Goal: Task Accomplishment & Management: Complete application form

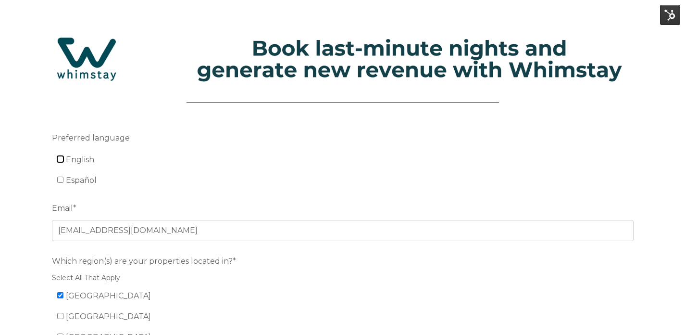
click at [61, 160] on input "English" at bounding box center [60, 159] width 6 height 6
checkbox input "true"
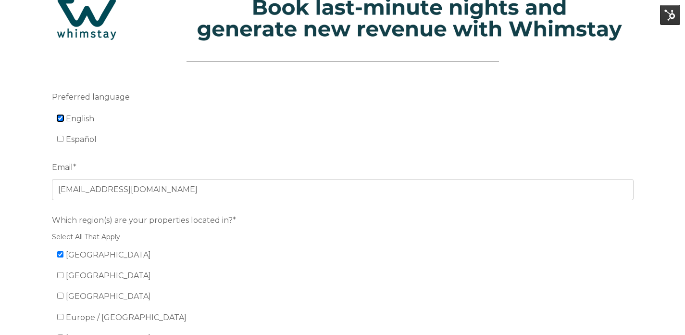
scroll to position [73, 0]
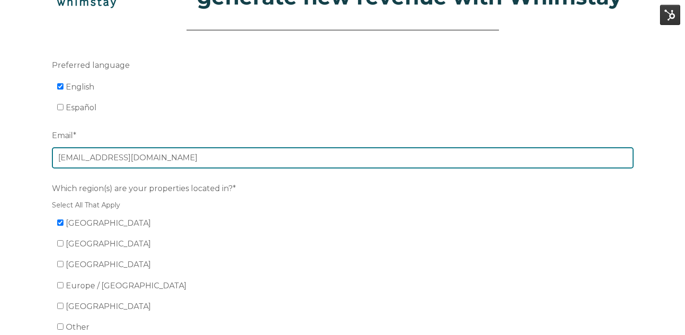
click at [126, 156] on input "[EMAIL_ADDRESS][DOMAIN_NAME]" at bounding box center [343, 157] width 582 height 21
paste input "[EMAIL_ADDRESS]"
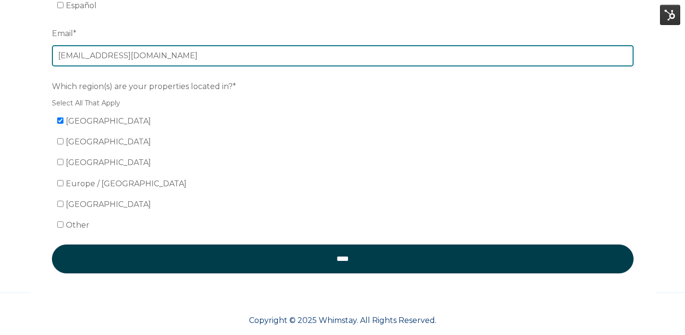
scroll to position [189, 0]
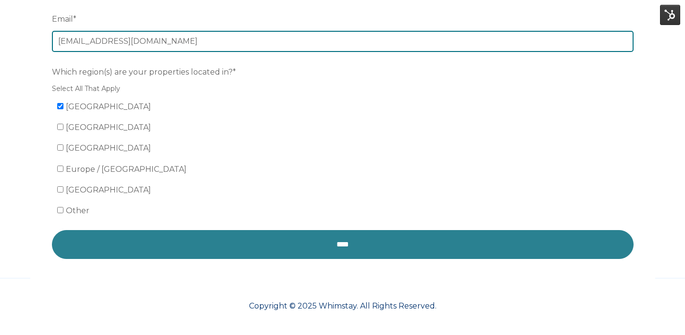
type input "[EMAIL_ADDRESS][DOMAIN_NAME]"
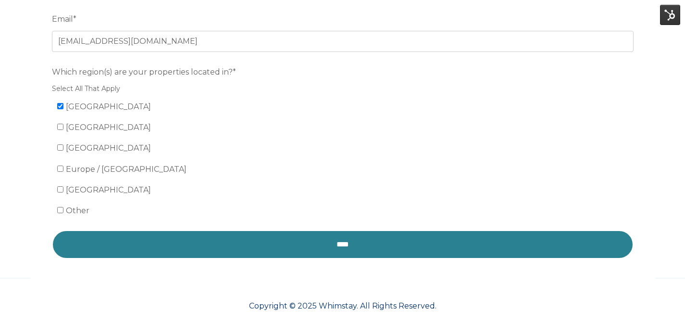
click at [210, 234] on input "****" at bounding box center [343, 244] width 582 height 29
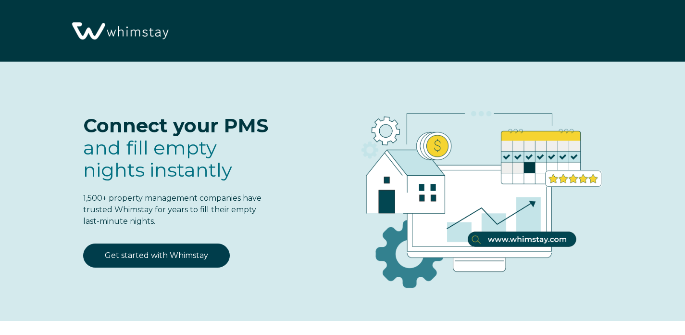
select select "US"
select select "Standard"
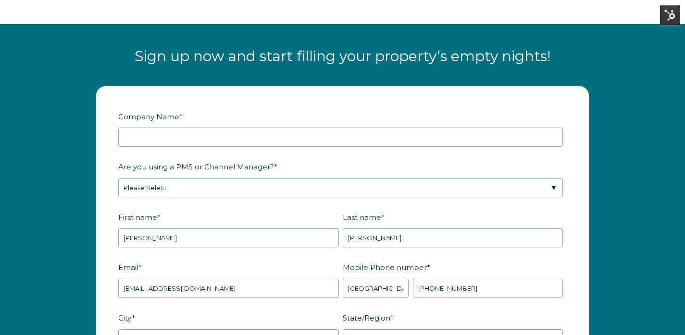
scroll to position [1162, 0]
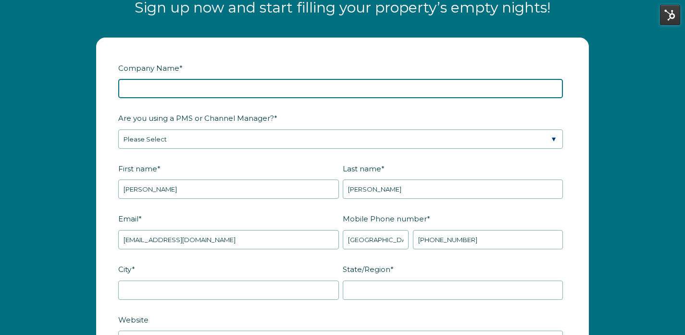
click at [250, 86] on input "Company Name *" at bounding box center [340, 88] width 445 height 19
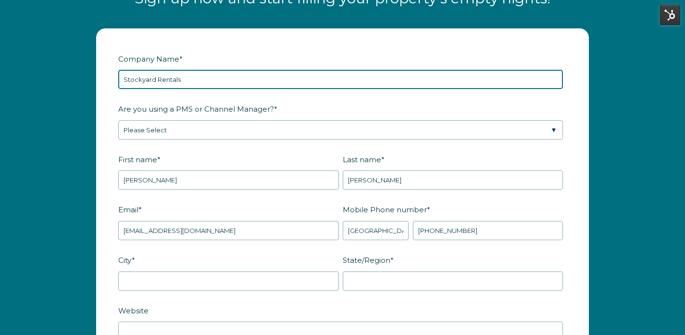
type input "Stockyard Rentals"
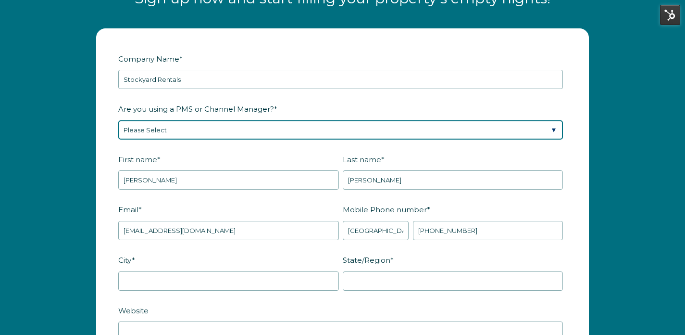
click at [246, 131] on select "Please Select Barefoot BookingPal Boost Brightside CiiRUS Escapia Guesty Hostaw…" at bounding box center [340, 129] width 445 height 19
select select "OwnerRez"
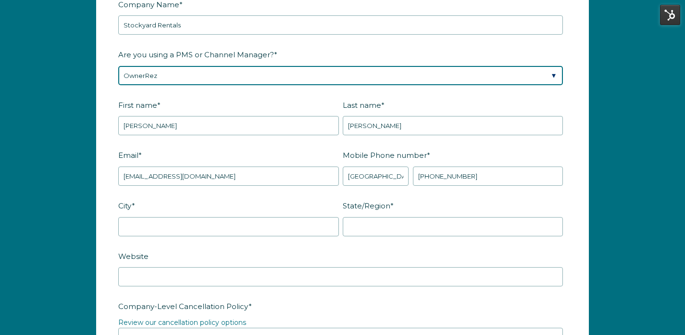
scroll to position [1230, 0]
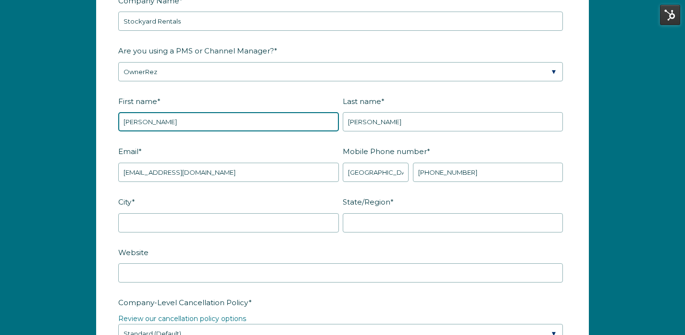
click at [202, 122] on input "Luis" at bounding box center [228, 121] width 221 height 19
type input "David"
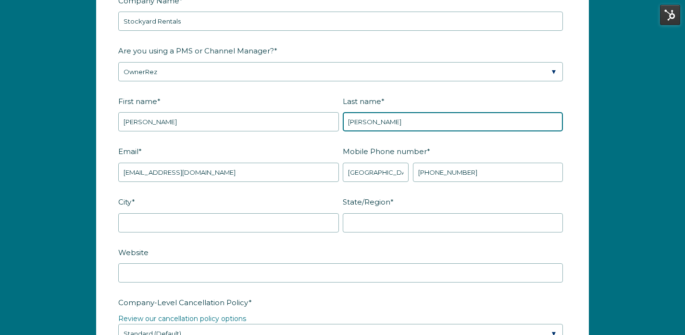
click at [391, 121] on input "Vicente" at bounding box center [453, 121] width 221 height 19
type input "St Germain"
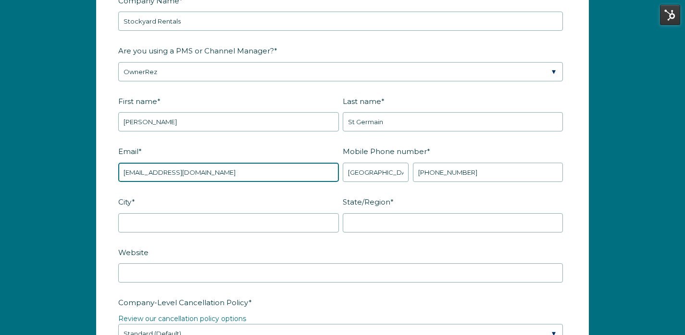
click at [269, 178] on input "[EMAIL_ADDRESS][DOMAIN_NAME]" at bounding box center [228, 172] width 221 height 19
paste input "[EMAIL_ADDRESS]"
type input "[EMAIL_ADDRESS][DOMAIN_NAME]"
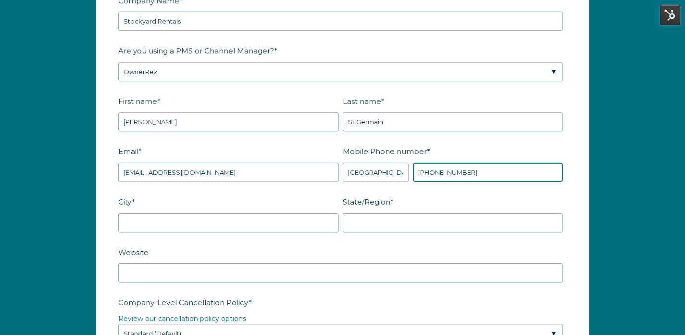
click at [435, 173] on input "+1 3214021007" at bounding box center [488, 172] width 150 height 19
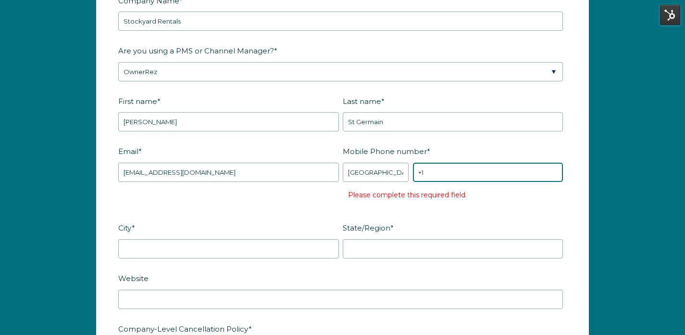
paste input "214-392-4356"
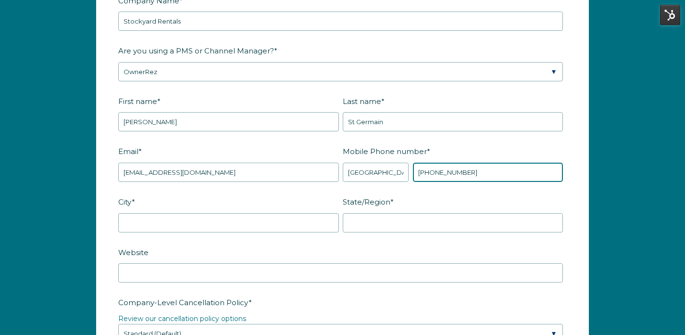
click at [452, 174] on input "+1 214-392-4356" at bounding box center [488, 172] width 150 height 19
click at [440, 171] on input "+1 214-3924356" at bounding box center [488, 172] width 150 height 19
click at [438, 174] on input "+1 214-3924356" at bounding box center [488, 172] width 150 height 19
click at [426, 172] on input "+1 2143924356" at bounding box center [488, 172] width 150 height 19
type input "+1 2143924356"
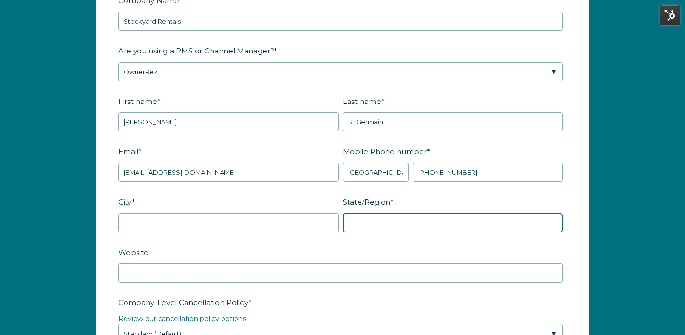
click at [348, 222] on input "State/Region *" at bounding box center [453, 222] width 221 height 19
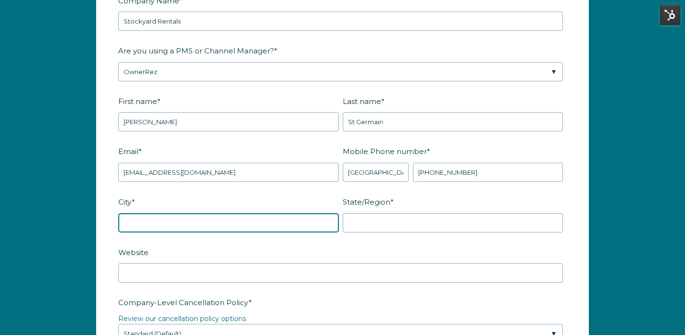
click at [254, 221] on input "City *" at bounding box center [228, 222] width 221 height 19
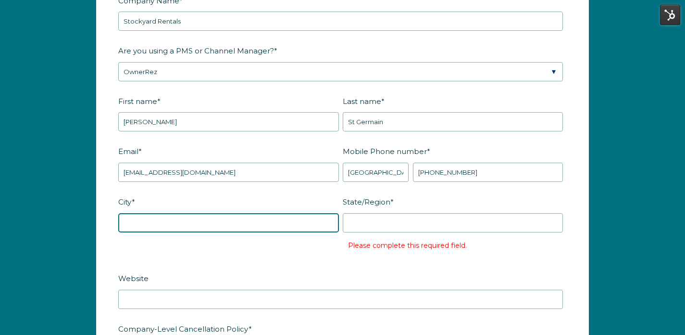
click at [254, 221] on input "City *" at bounding box center [228, 222] width 221 height 19
type input "Dallas"
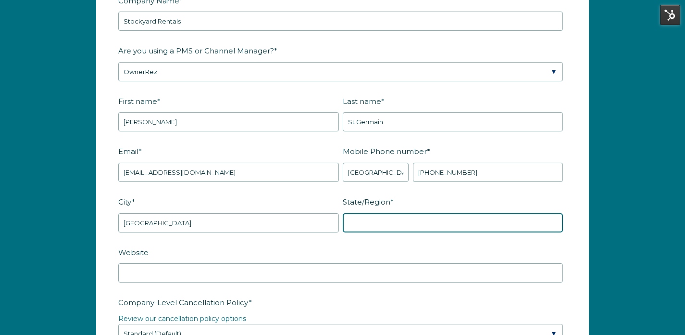
click at [364, 215] on input "State/Region *" at bounding box center [453, 222] width 221 height 19
type input "TX"
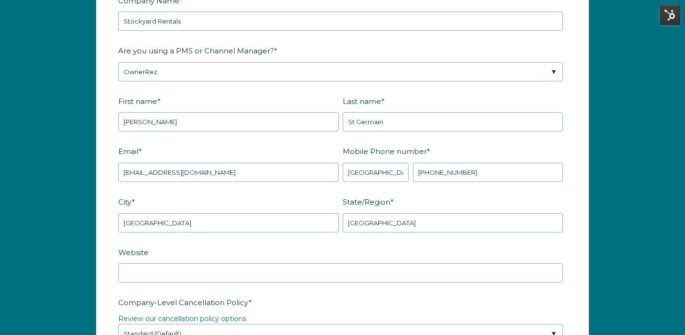
click at [295, 251] on label "Website" at bounding box center [342, 252] width 449 height 17
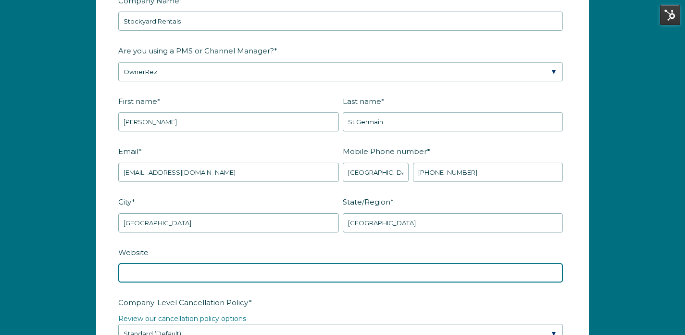
click at [295, 263] on input "Website" at bounding box center [340, 272] width 445 height 19
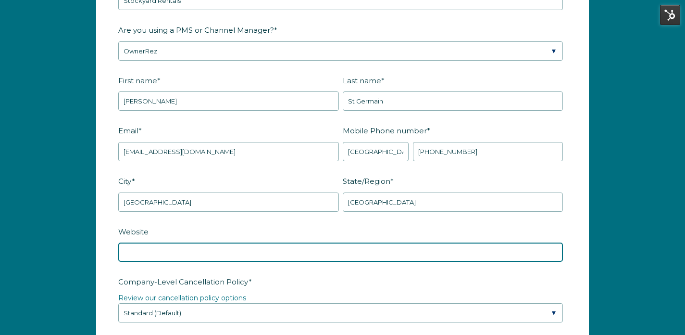
scroll to position [1254, 0]
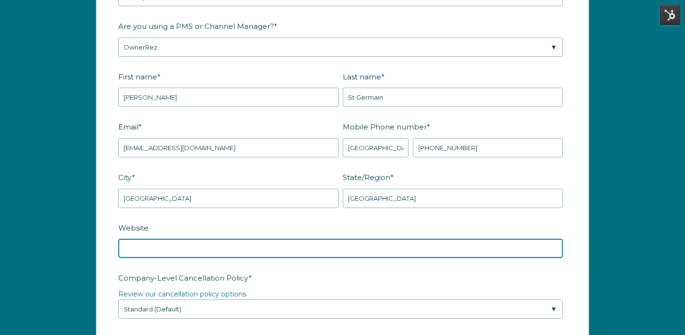
paste input "https://www.stockyardsrentals.com/"
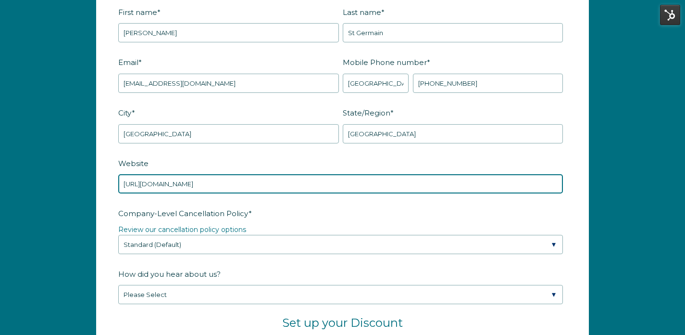
scroll to position [1333, 0]
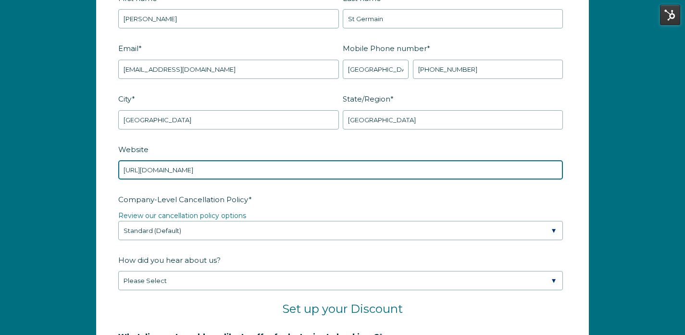
type input "https://www.stockyardsrentals.com/"
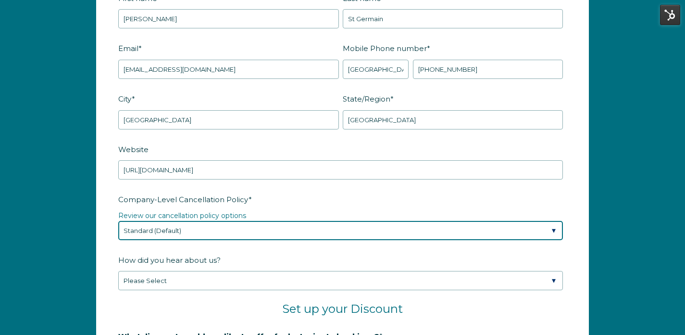
click at [289, 232] on select "Please Select Partial Standard (Default) Moderate Strict" at bounding box center [340, 230] width 445 height 19
select select "Moderate"
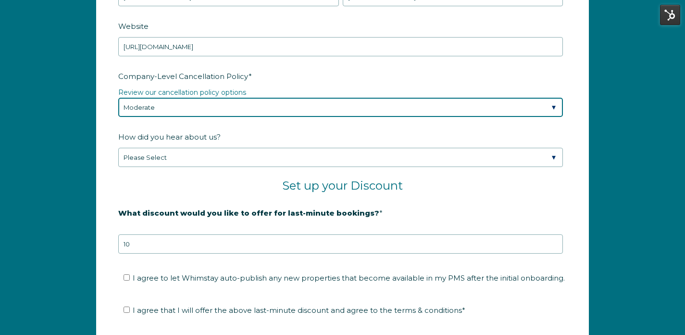
scroll to position [1464, 0]
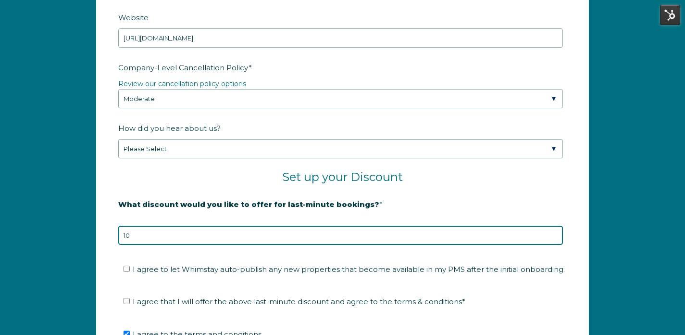
click at [217, 233] on input "10" at bounding box center [340, 235] width 445 height 19
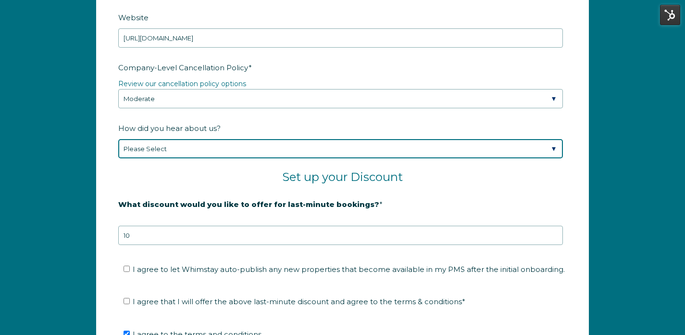
click at [185, 151] on select "Please Select Found Whimstay through a Google search Spoke to a Whimstay salesp…" at bounding box center [340, 148] width 445 height 19
select select "Whimstay Sales"
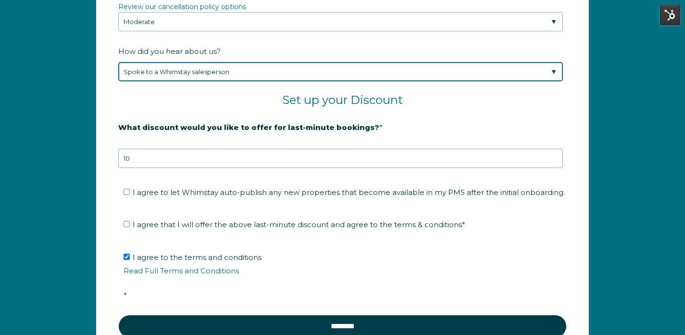
scroll to position [1573, 0]
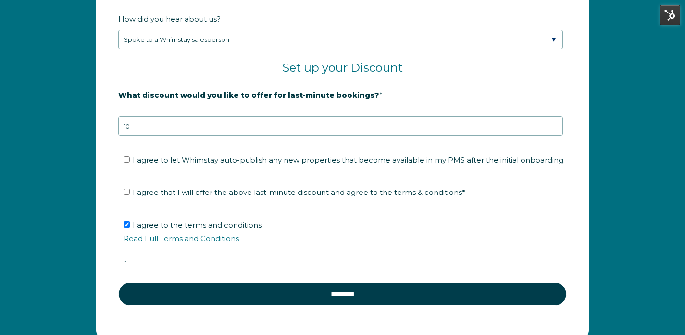
click at [130, 190] on label "I agree that I will offer the above last-minute discount and agree to the terms…" at bounding box center [295, 192] width 342 height 9
click at [130, 190] on input "I agree that I will offer the above last-minute discount and agree to the terms…" at bounding box center [127, 192] width 6 height 6
checkbox input "true"
click at [128, 158] on input "I agree to let Whimstay auto-publish any new properties that become available i…" at bounding box center [127, 159] width 6 height 6
checkbox input "true"
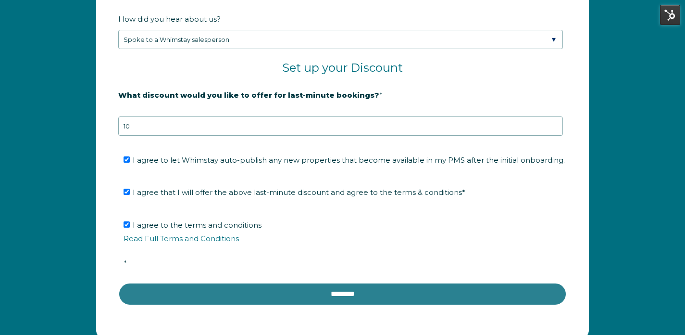
click at [219, 298] on input "********" at bounding box center [342, 293] width 449 height 23
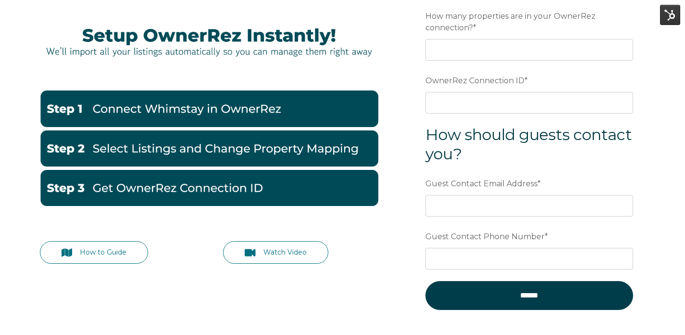
scroll to position [114, 0]
